Goal: Task Accomplishment & Management: Use online tool/utility

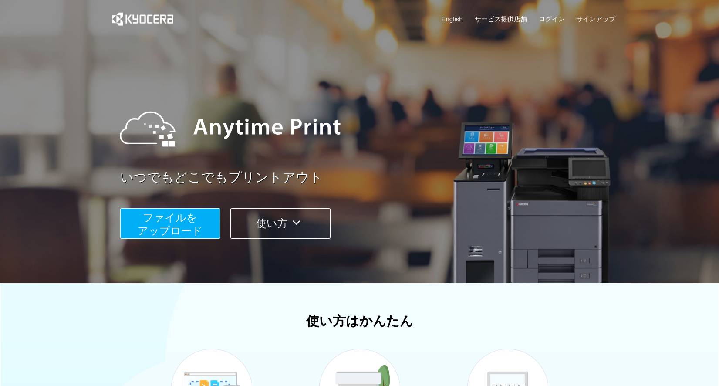
scroll to position [137, 0]
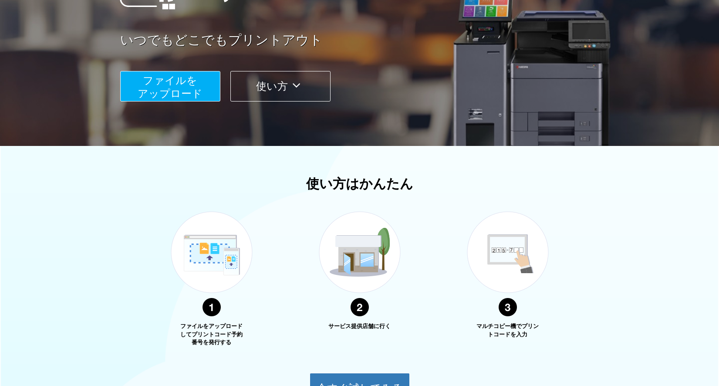
click at [166, 88] on span "ファイルを ​​アップロード" at bounding box center [170, 86] width 65 height 25
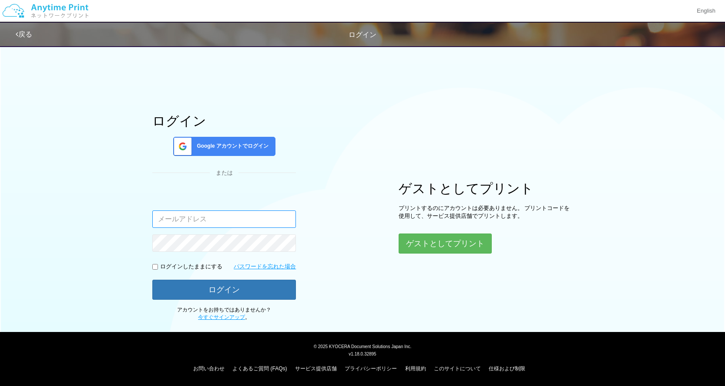
click at [189, 221] on input "email" at bounding box center [224, 218] width 144 height 17
type input "[EMAIL_ADDRESS][DOMAIN_NAME]"
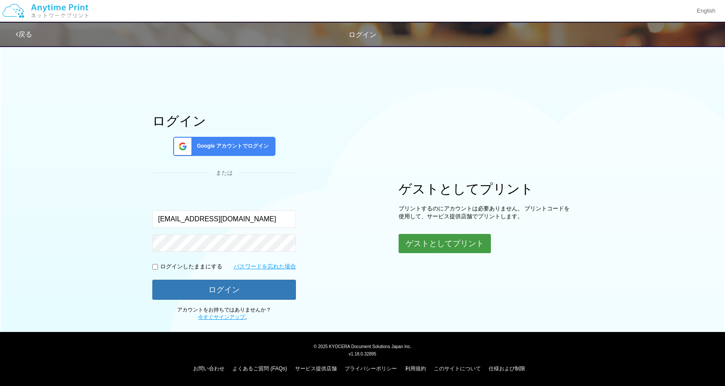
click at [442, 239] on button "ゲストとしてプリント" at bounding box center [445, 243] width 92 height 19
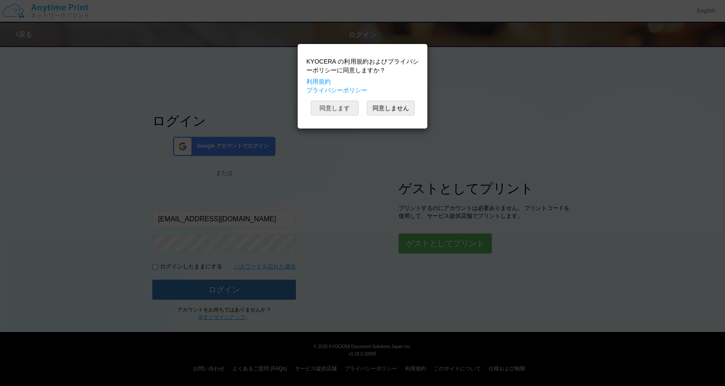
click at [335, 108] on button "同意します" at bounding box center [335, 108] width 48 height 15
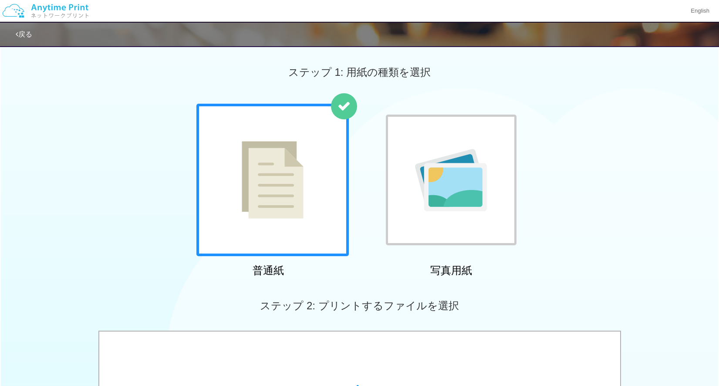
click at [276, 189] on img at bounding box center [273, 179] width 62 height 77
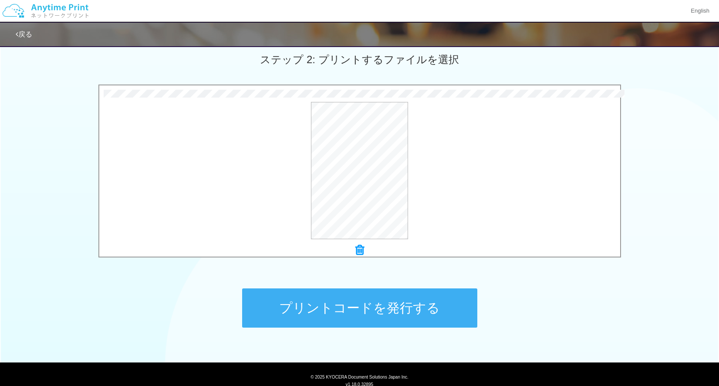
scroll to position [246, 0]
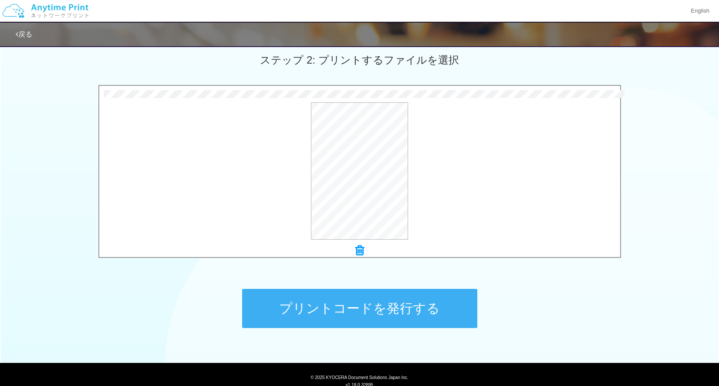
click at [364, 311] on button "プリントコードを発行する" at bounding box center [359, 308] width 235 height 39
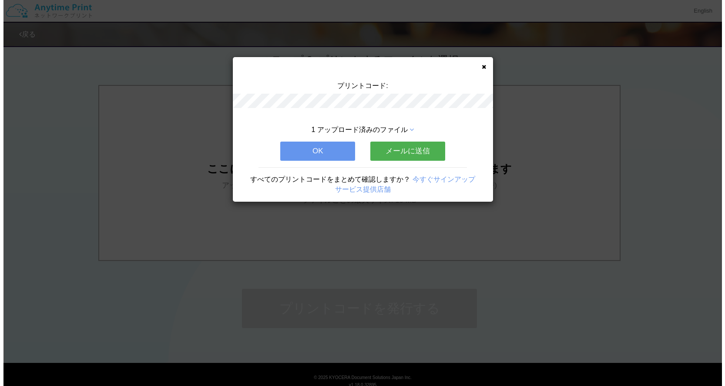
scroll to position [0, 0]
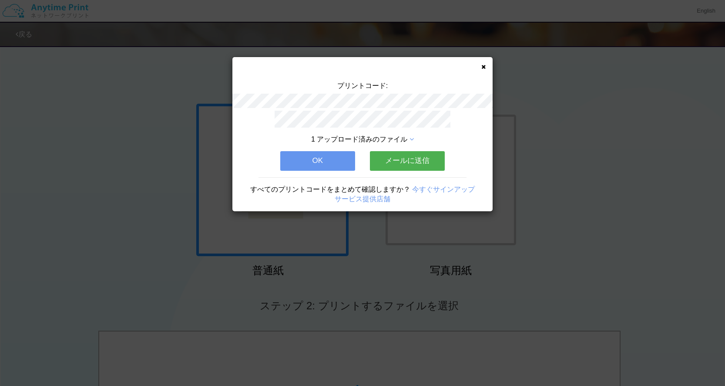
click at [401, 165] on button "メールに送信" at bounding box center [407, 160] width 75 height 19
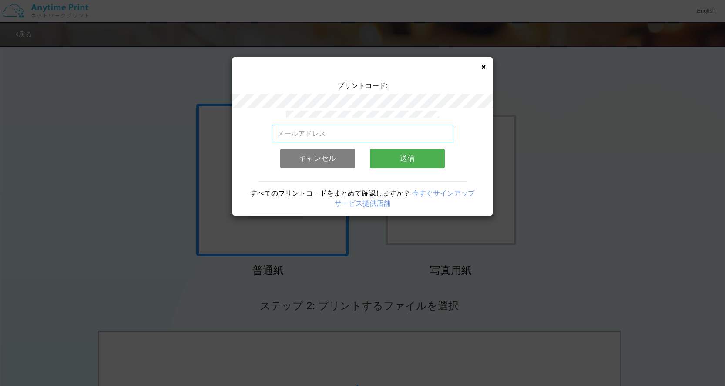
click at [338, 130] on input "email" at bounding box center [363, 133] width 182 height 17
type input "[EMAIL_ADDRESS][DOMAIN_NAME]"
click at [407, 157] on button "送信" at bounding box center [407, 158] width 75 height 19
